Goal: Find specific page/section: Find specific page/section

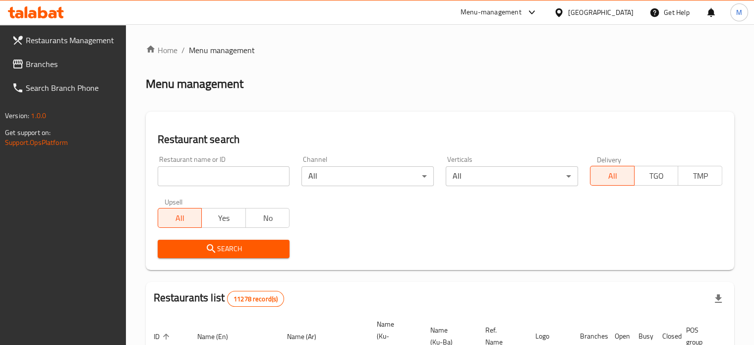
click at [564, 12] on icon at bounding box center [559, 12] width 10 height 10
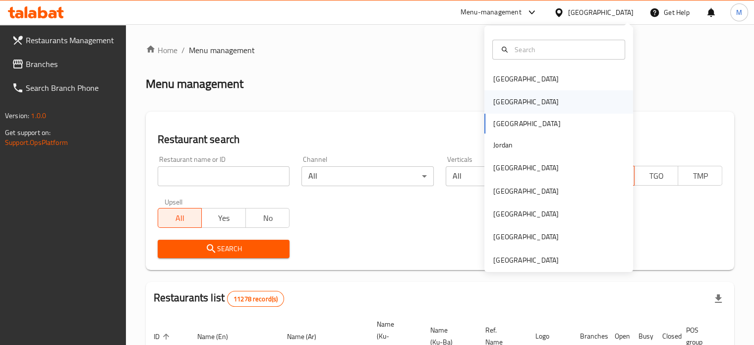
click at [534, 104] on div "[GEOGRAPHIC_DATA]" at bounding box center [558, 101] width 149 height 23
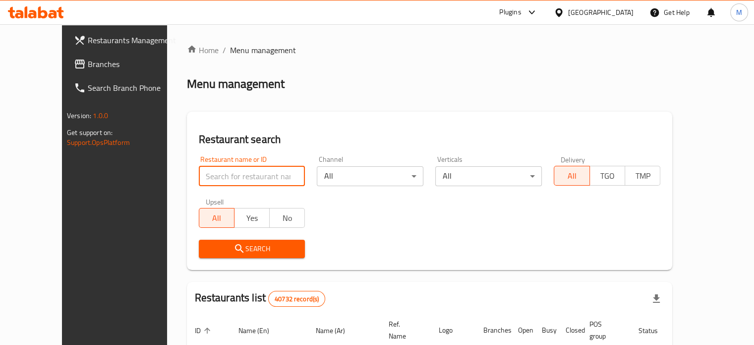
click at [236, 170] on input "search" at bounding box center [252, 176] width 107 height 20
paste input "[PERSON_NAME]"
type input "[PERSON_NAME]"
click button "Search" at bounding box center [252, 248] width 107 height 18
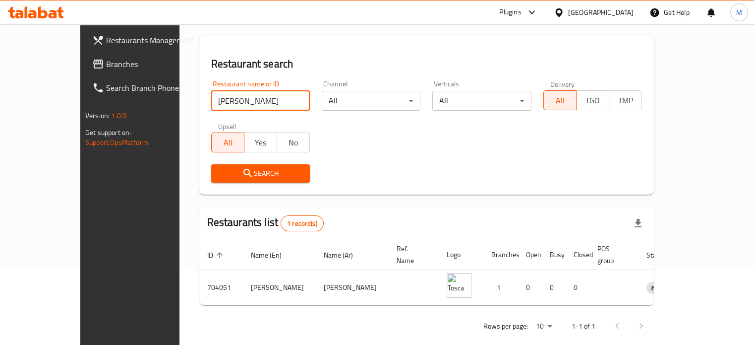
scroll to position [77, 0]
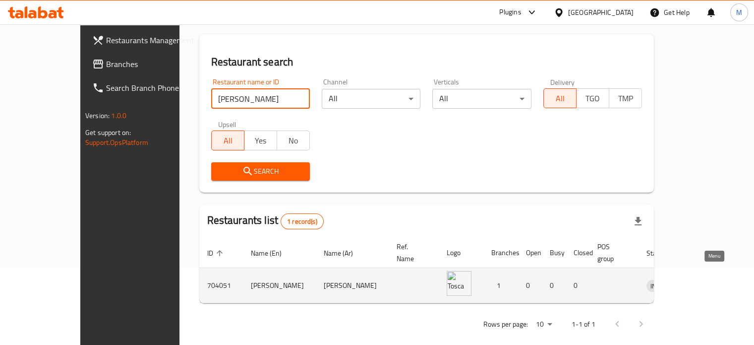
click at [712, 279] on icon "enhanced table" at bounding box center [706, 285] width 12 height 12
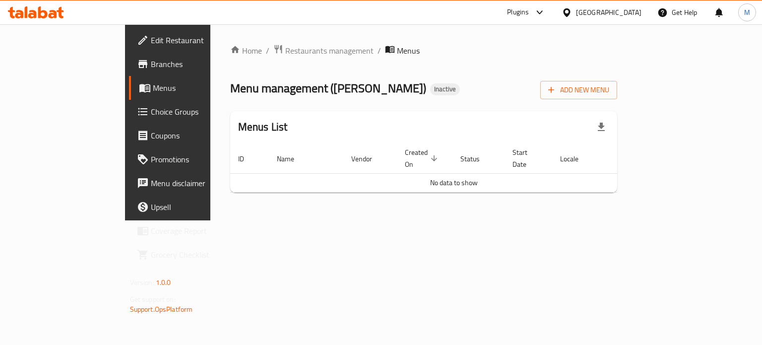
click at [613, 20] on div "[GEOGRAPHIC_DATA]" at bounding box center [601, 12] width 96 height 24
click at [628, 14] on div "[GEOGRAPHIC_DATA]" at bounding box center [608, 12] width 65 height 11
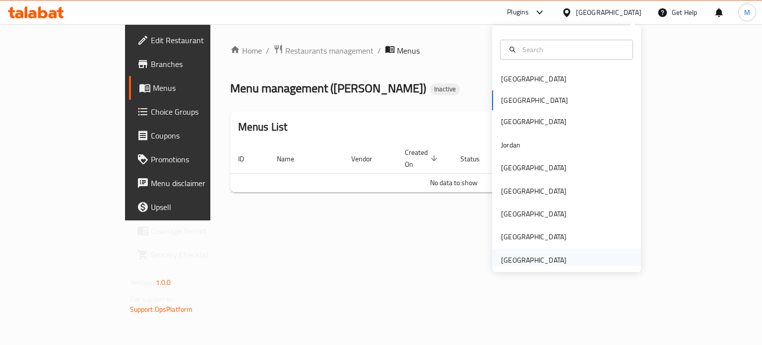
click at [535, 256] on div "[GEOGRAPHIC_DATA]" at bounding box center [533, 259] width 65 height 11
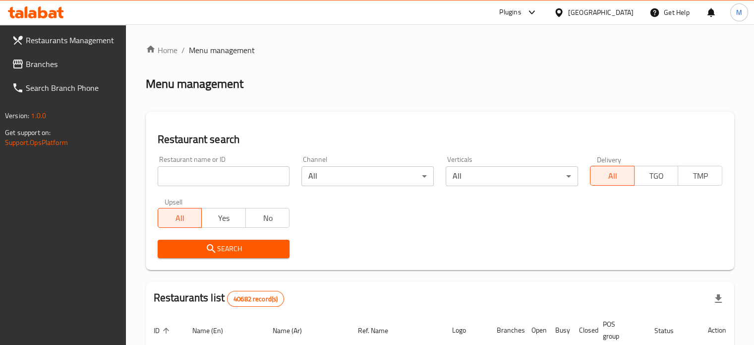
click at [232, 167] on input "search" at bounding box center [224, 176] width 132 height 20
paste input "SAWAKEBAN CAFE"
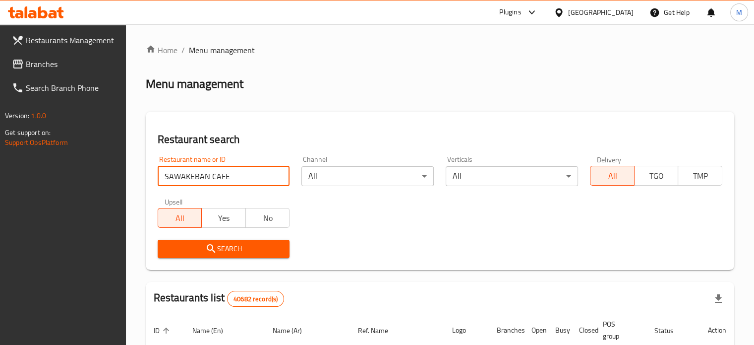
type input "SAWAKEBAN CAFE"
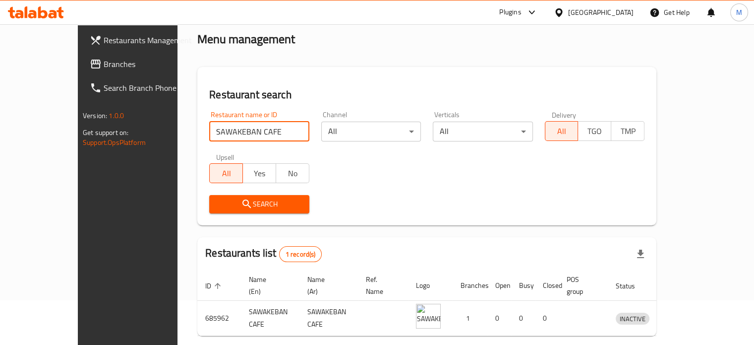
scroll to position [77, 0]
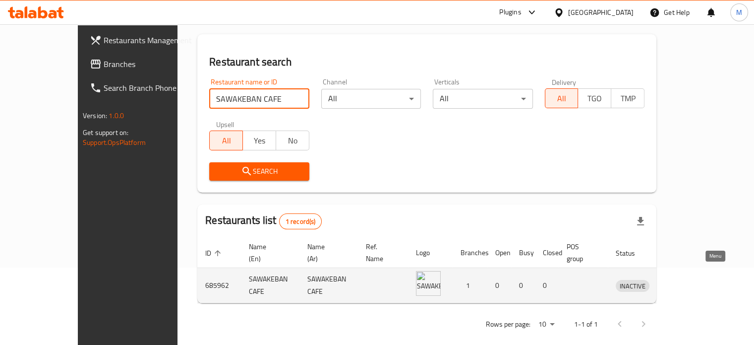
click at [681, 282] on icon "enhanced table" at bounding box center [675, 286] width 11 height 8
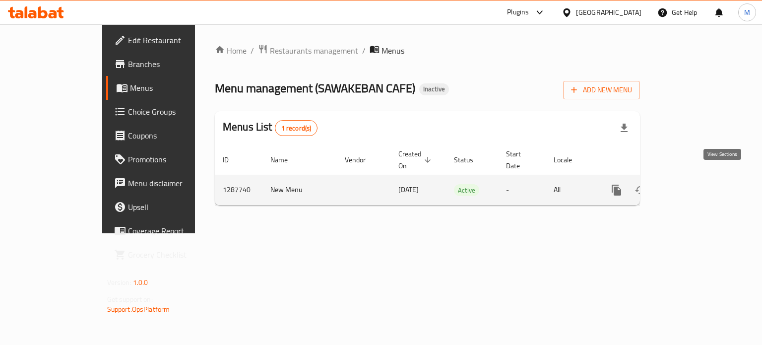
click at [694, 184] on icon "enhanced table" at bounding box center [688, 190] width 12 height 12
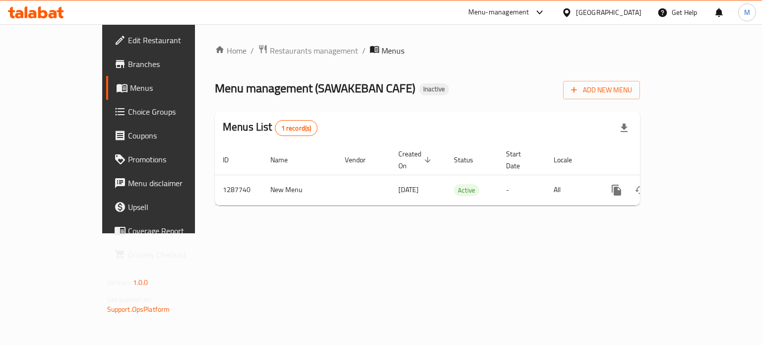
click at [591, 19] on div "[GEOGRAPHIC_DATA]" at bounding box center [601, 12] width 96 height 24
click at [592, 13] on div "[GEOGRAPHIC_DATA]" at bounding box center [608, 12] width 65 height 11
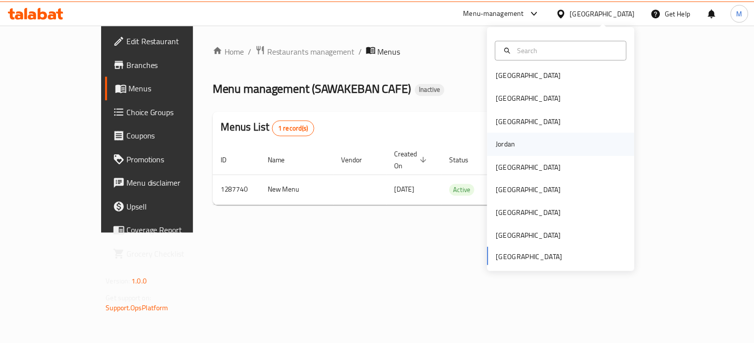
scroll to position [5, 0]
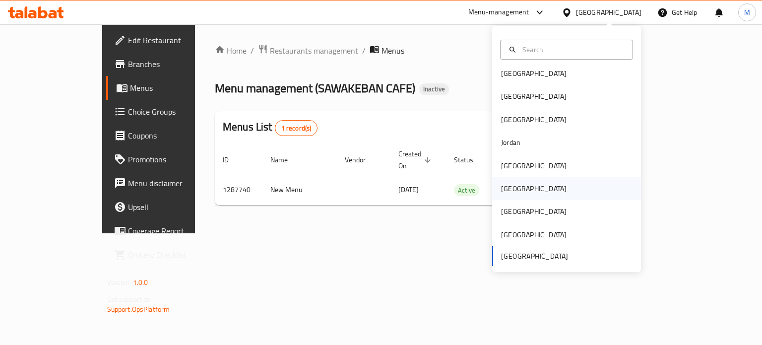
click at [520, 182] on div "[GEOGRAPHIC_DATA]" at bounding box center [566, 188] width 149 height 23
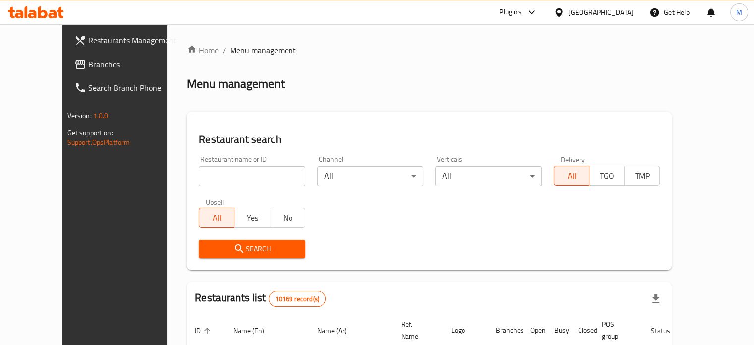
click at [234, 184] on input "search" at bounding box center [252, 176] width 107 height 20
paste input "Chubbz Takoyaki"
type input "Chubbz Takoyaki"
click button "Search" at bounding box center [252, 248] width 107 height 18
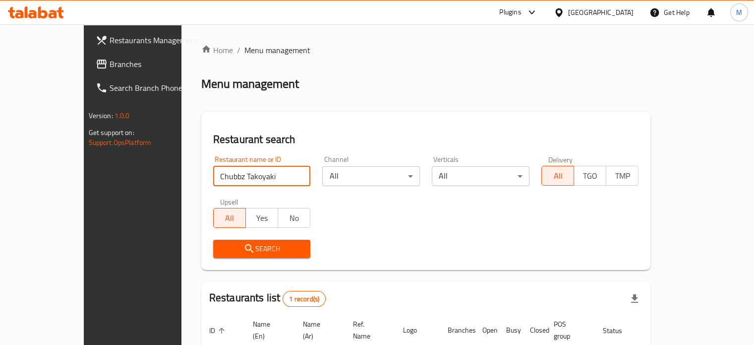
scroll to position [77, 0]
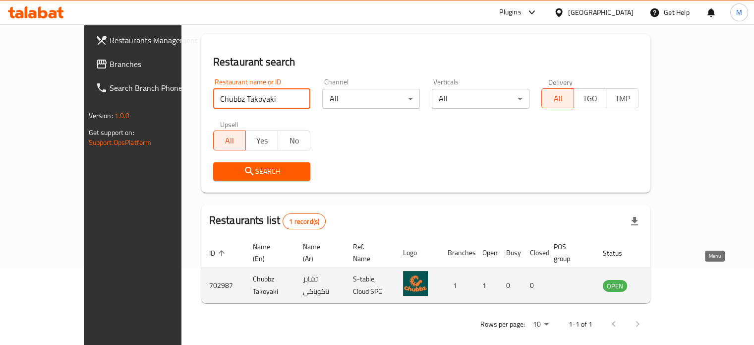
click at [666, 282] on icon "enhanced table" at bounding box center [660, 286] width 11 height 8
